Goal: Information Seeking & Learning: Find specific fact

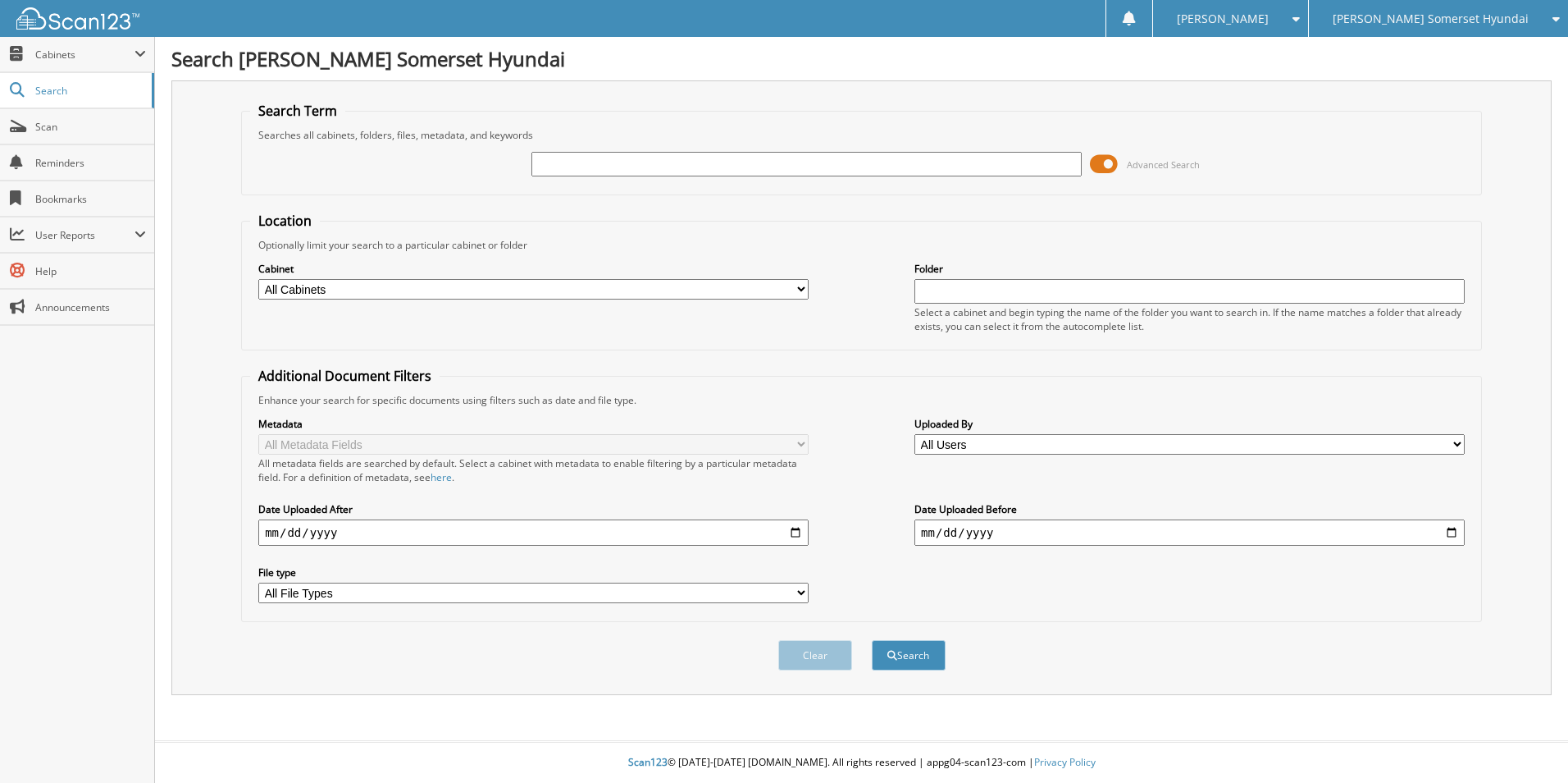
click at [602, 161] on input "text" at bounding box center [806, 165] width 551 height 25
type input "[PERSON_NAME]"
click at [1421, 10] on div "[PERSON_NAME] Somerset Hyundai" at bounding box center [1439, 18] width 243 height 37
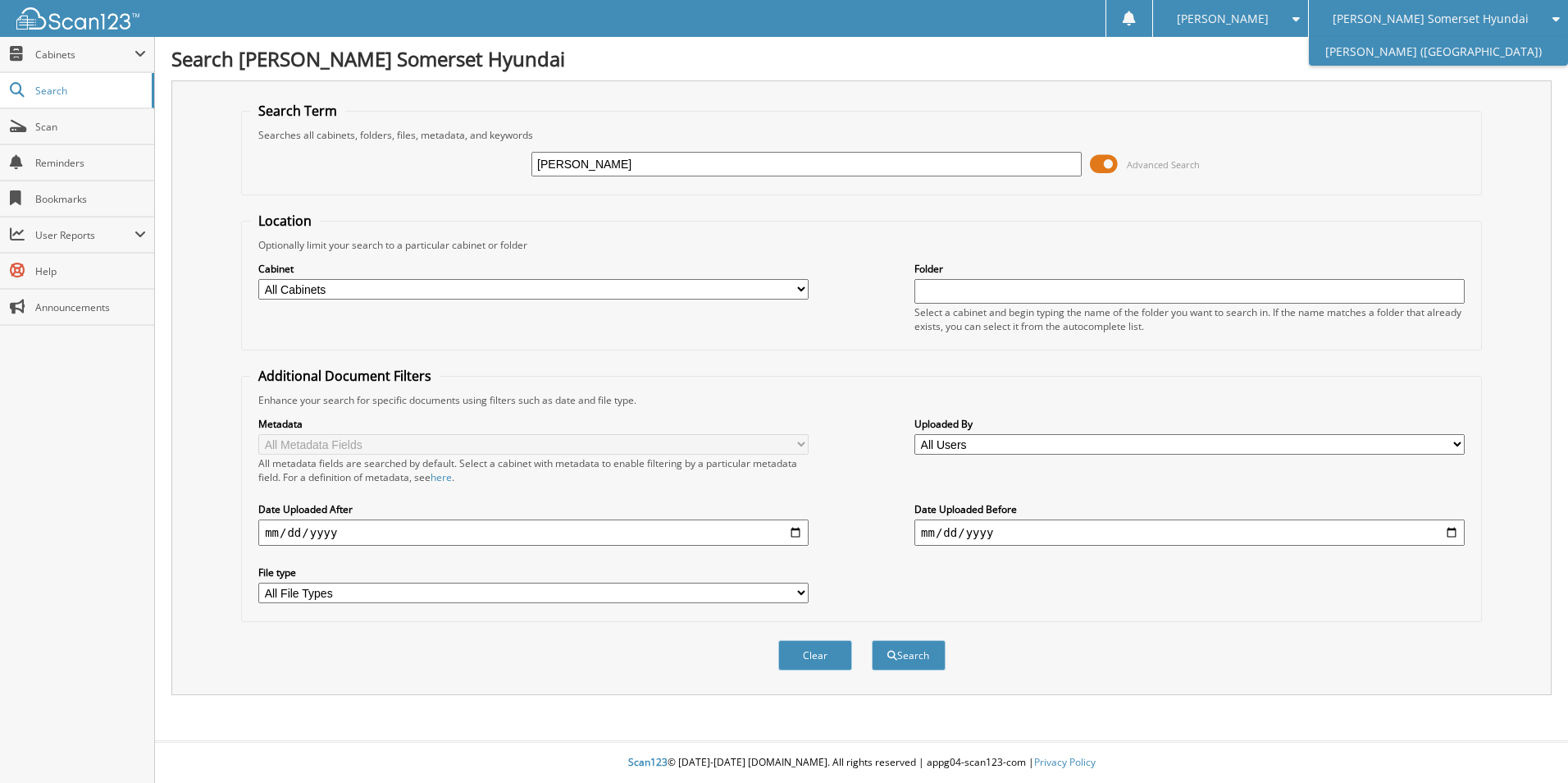
click at [1421, 55] on link "[PERSON_NAME] ([GEOGRAPHIC_DATA])" at bounding box center [1439, 51] width 259 height 29
type input "[PERSON_NAME]"
click at [872, 640] on button "Search" at bounding box center [908, 655] width 74 height 31
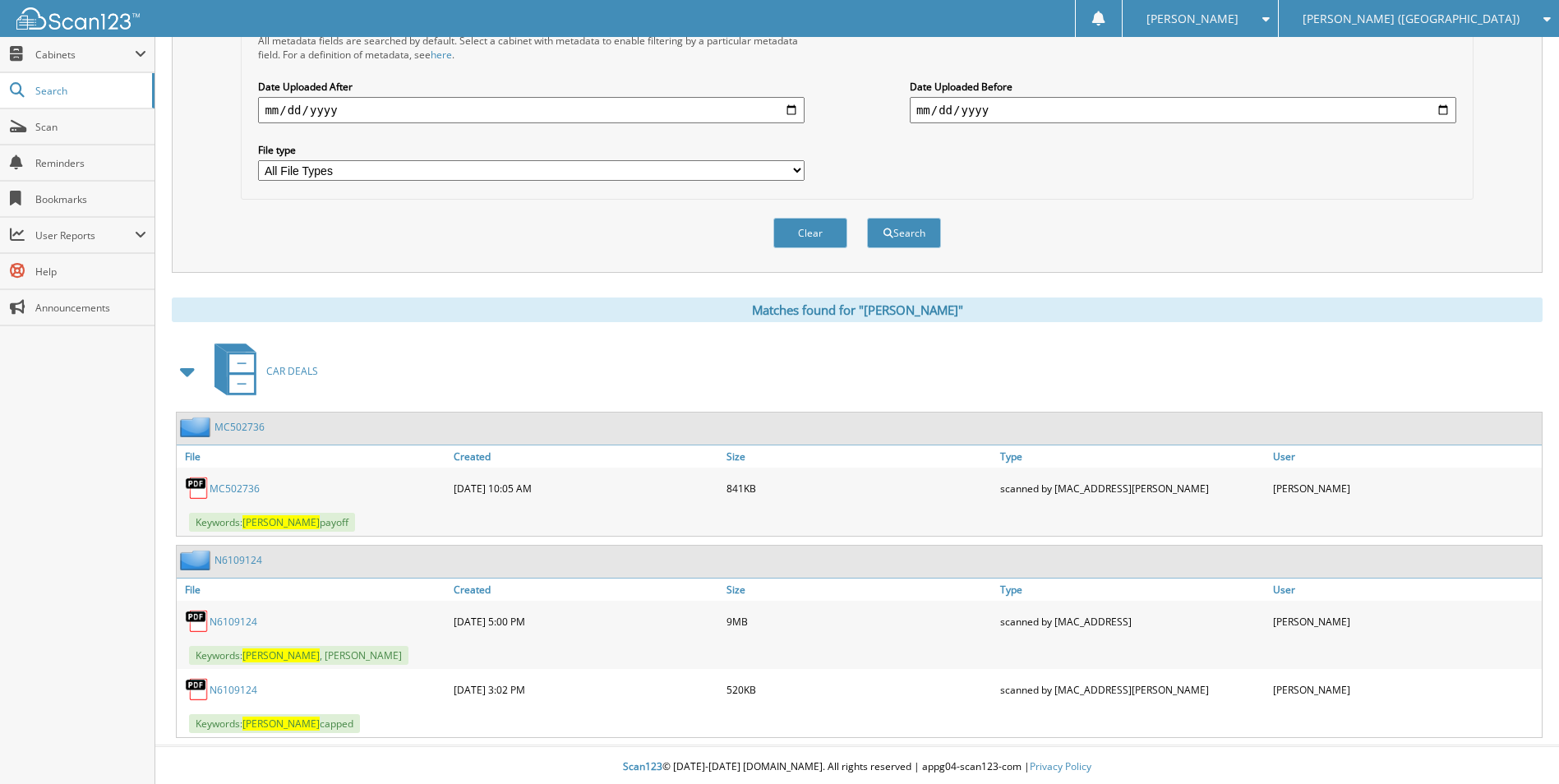
scroll to position [427, 0]
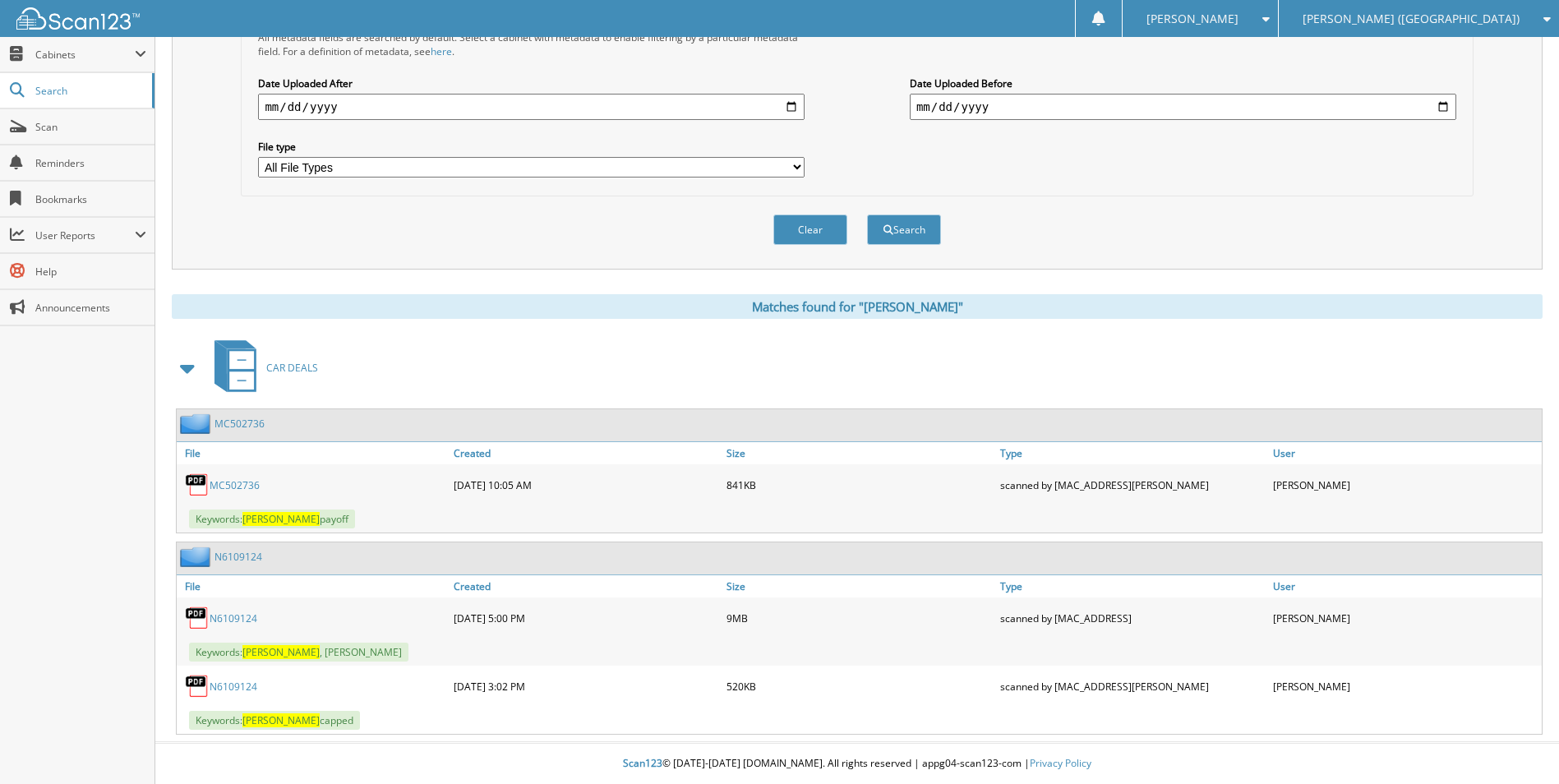
click at [226, 613] on link "N6109124" at bounding box center [234, 618] width 48 height 14
click at [229, 622] on link "N6109124" at bounding box center [234, 618] width 48 height 14
drag, startPoint x: 1124, startPoint y: 219, endPoint x: 1140, endPoint y: 214, distance: 16.8
click at [1126, 219] on div "Clear Search" at bounding box center [857, 230] width 1232 height 67
